Goal: Task Accomplishment & Management: Use online tool/utility

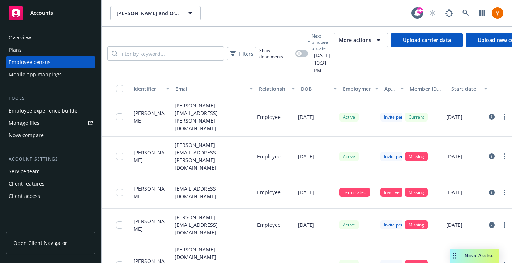
click at [364, 42] on span "More actions" at bounding box center [355, 40] width 33 height 7
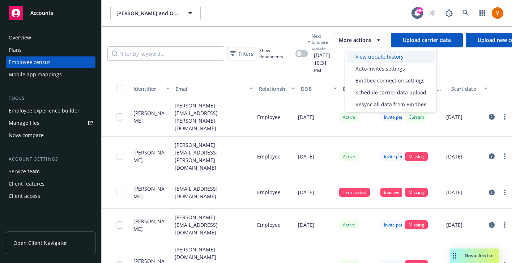
click at [367, 62] on div "View update history" at bounding box center [391, 57] width 89 height 12
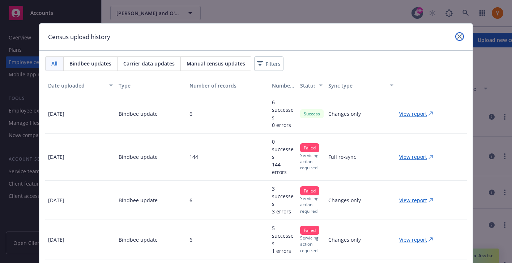
click at [458, 39] on link "close" at bounding box center [460, 36] width 9 height 9
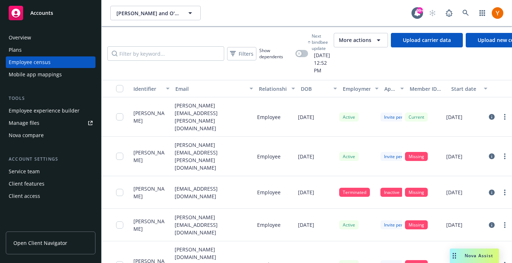
click at [363, 41] on span "More actions" at bounding box center [355, 40] width 33 height 7
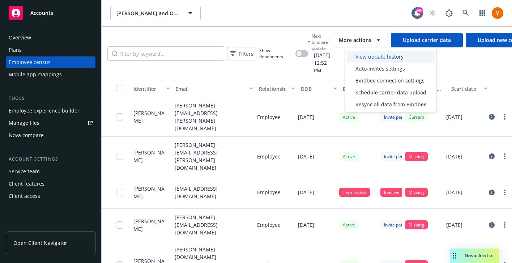
click at [360, 58] on span "View update history" at bounding box center [380, 57] width 48 height 8
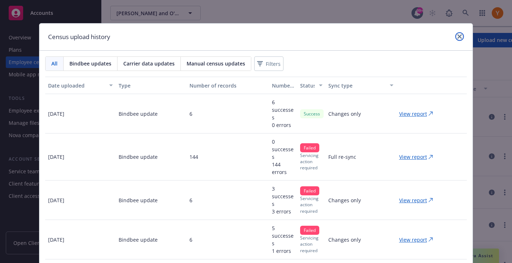
click at [459, 36] on icon "close" at bounding box center [460, 36] width 4 height 4
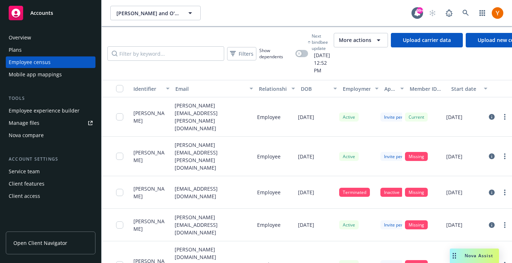
click at [360, 36] on div "More actions" at bounding box center [361, 40] width 44 height 9
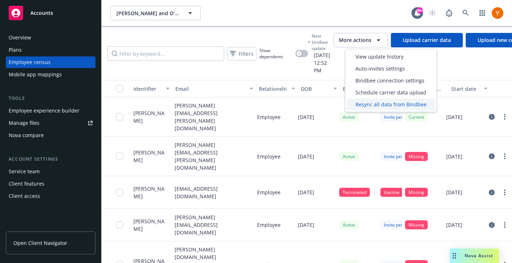
click at [371, 103] on span "Resync all data from Bindbee" at bounding box center [391, 105] width 71 height 8
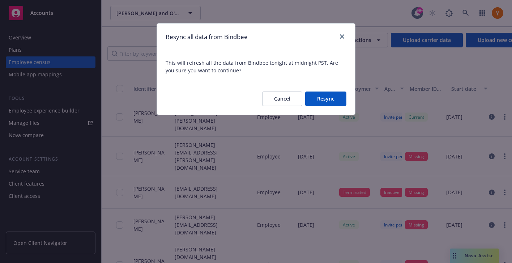
click at [327, 96] on button "Resync" at bounding box center [325, 99] width 41 height 14
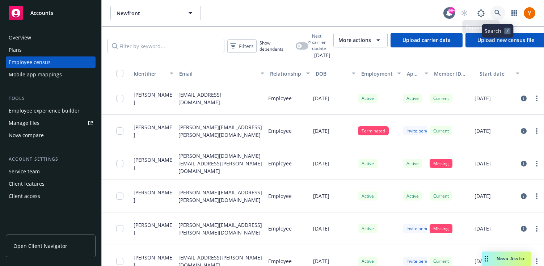
click at [503, 9] on link at bounding box center [497, 13] width 14 height 14
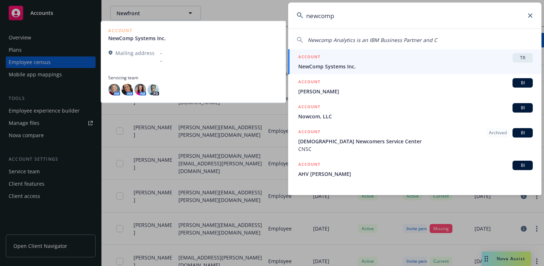
type input "newcomp"
click at [377, 65] on span "NewComp Systems Inc." at bounding box center [415, 67] width 234 height 8
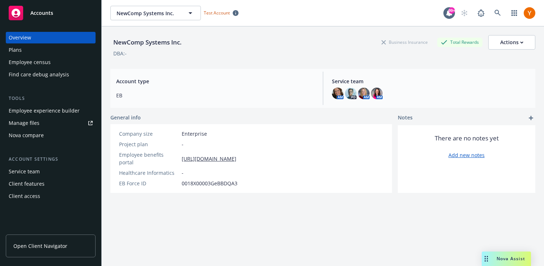
click at [69, 108] on div "Employee experience builder" at bounding box center [44, 111] width 71 height 12
